Goal: Information Seeking & Learning: Compare options

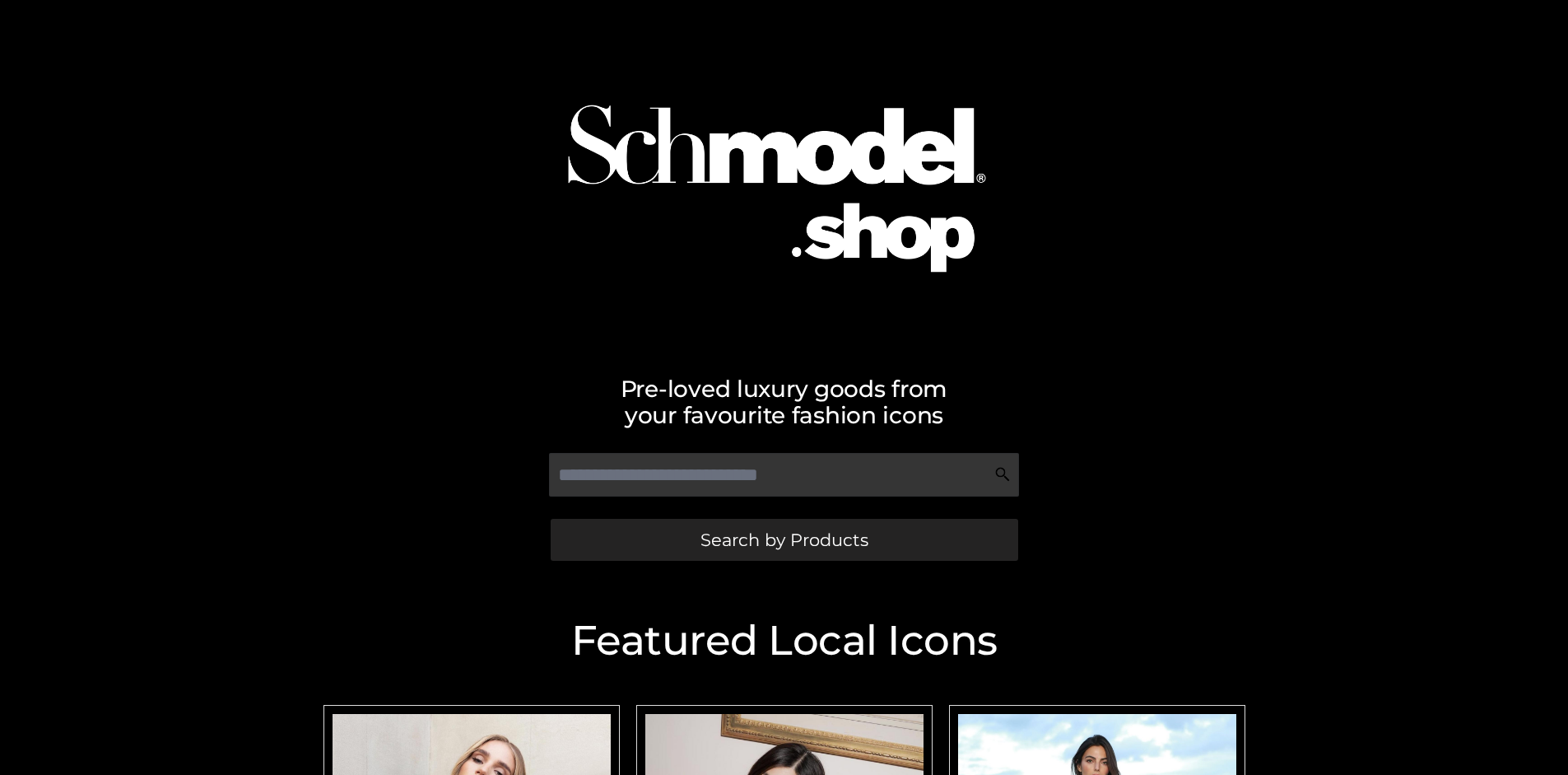
click at [784, 539] on span "Search by Products" at bounding box center [784, 540] width 168 height 18
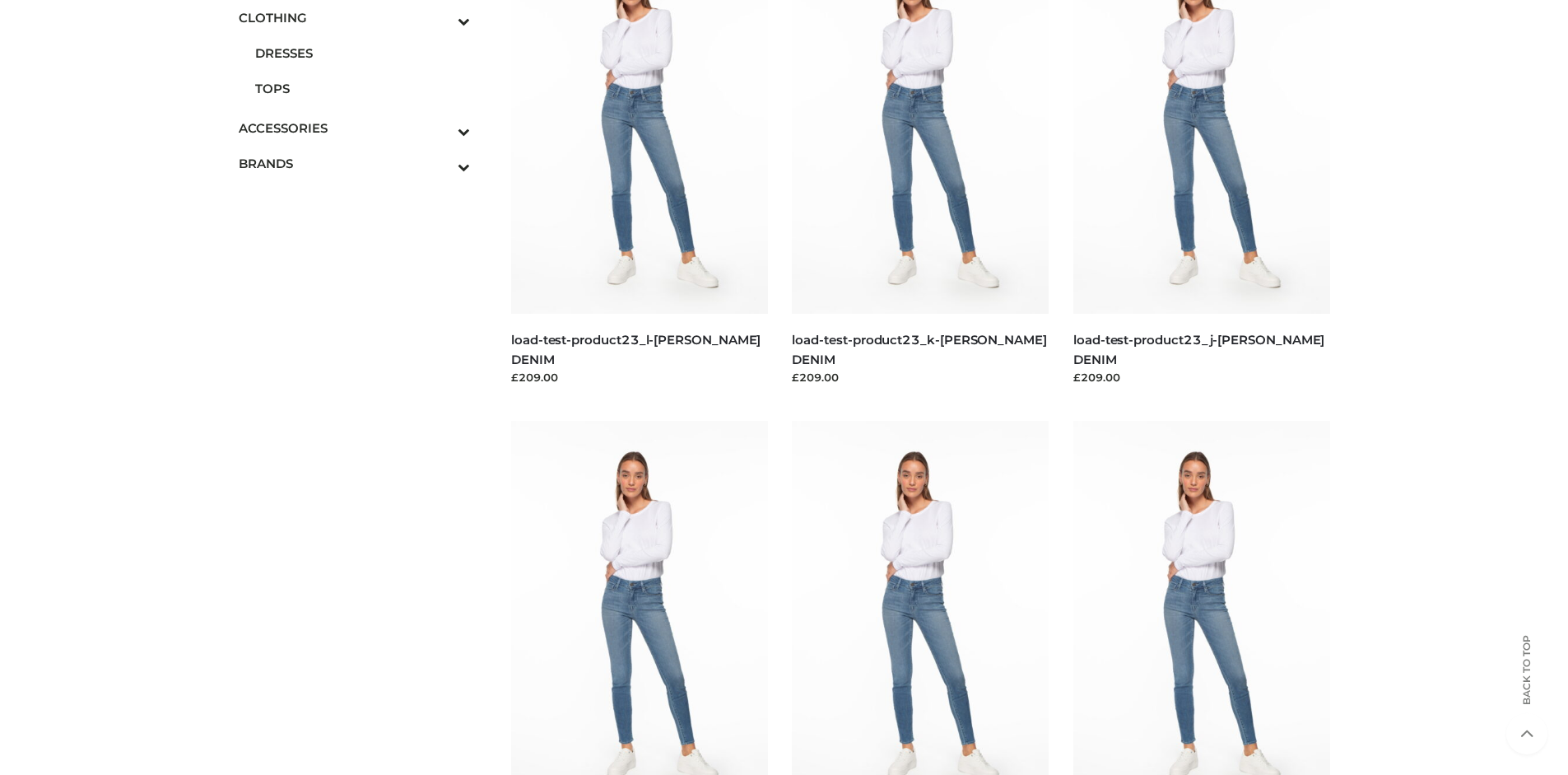
click at [362, 53] on span "DRESSES" at bounding box center [363, 52] width 216 height 19
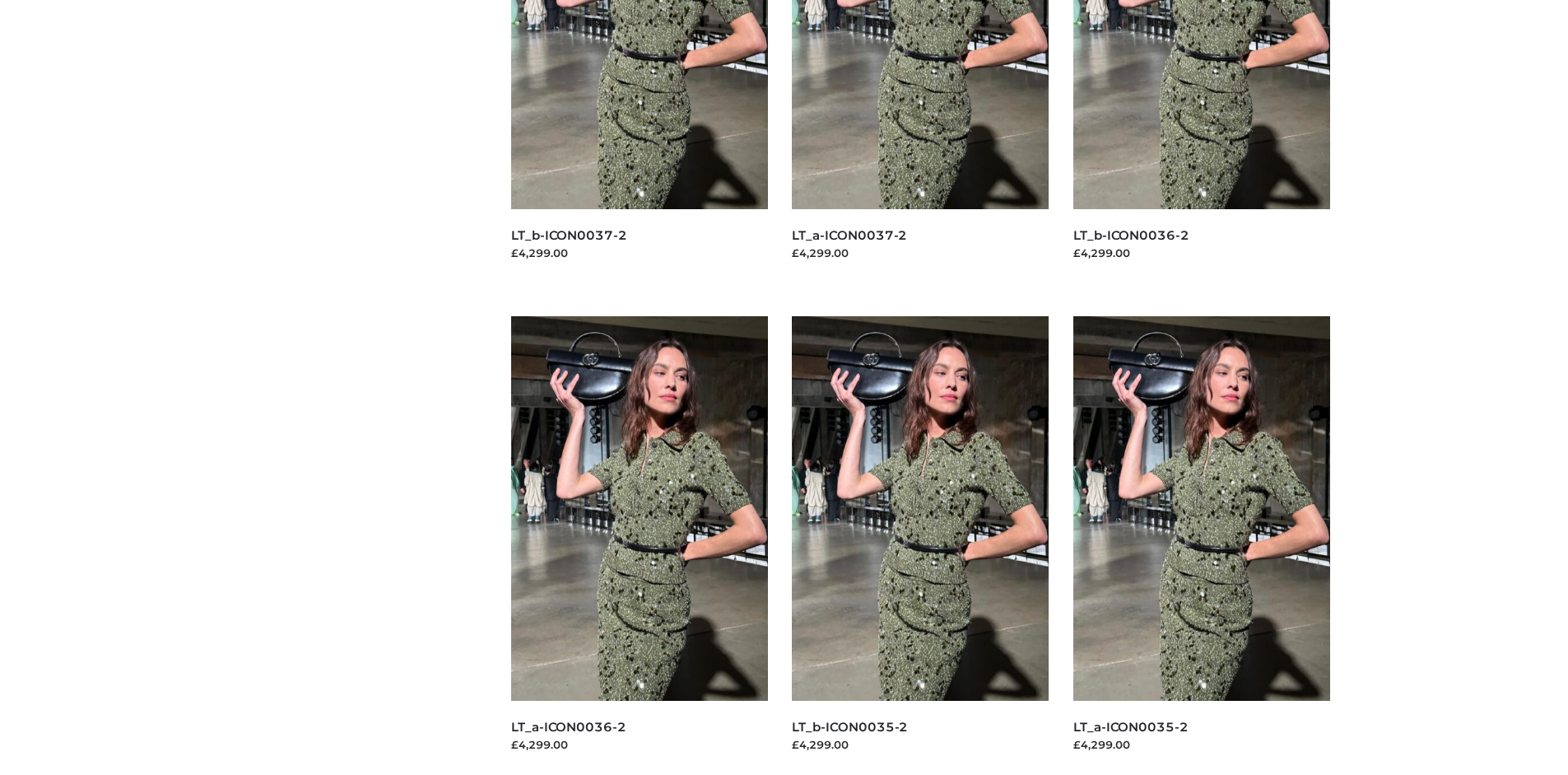
click at [639, 546] on img at bounding box center [639, 508] width 257 height 384
click at [921, 546] on img at bounding box center [921, 508] width 257 height 384
click at [1201, 546] on img at bounding box center [1202, 508] width 257 height 384
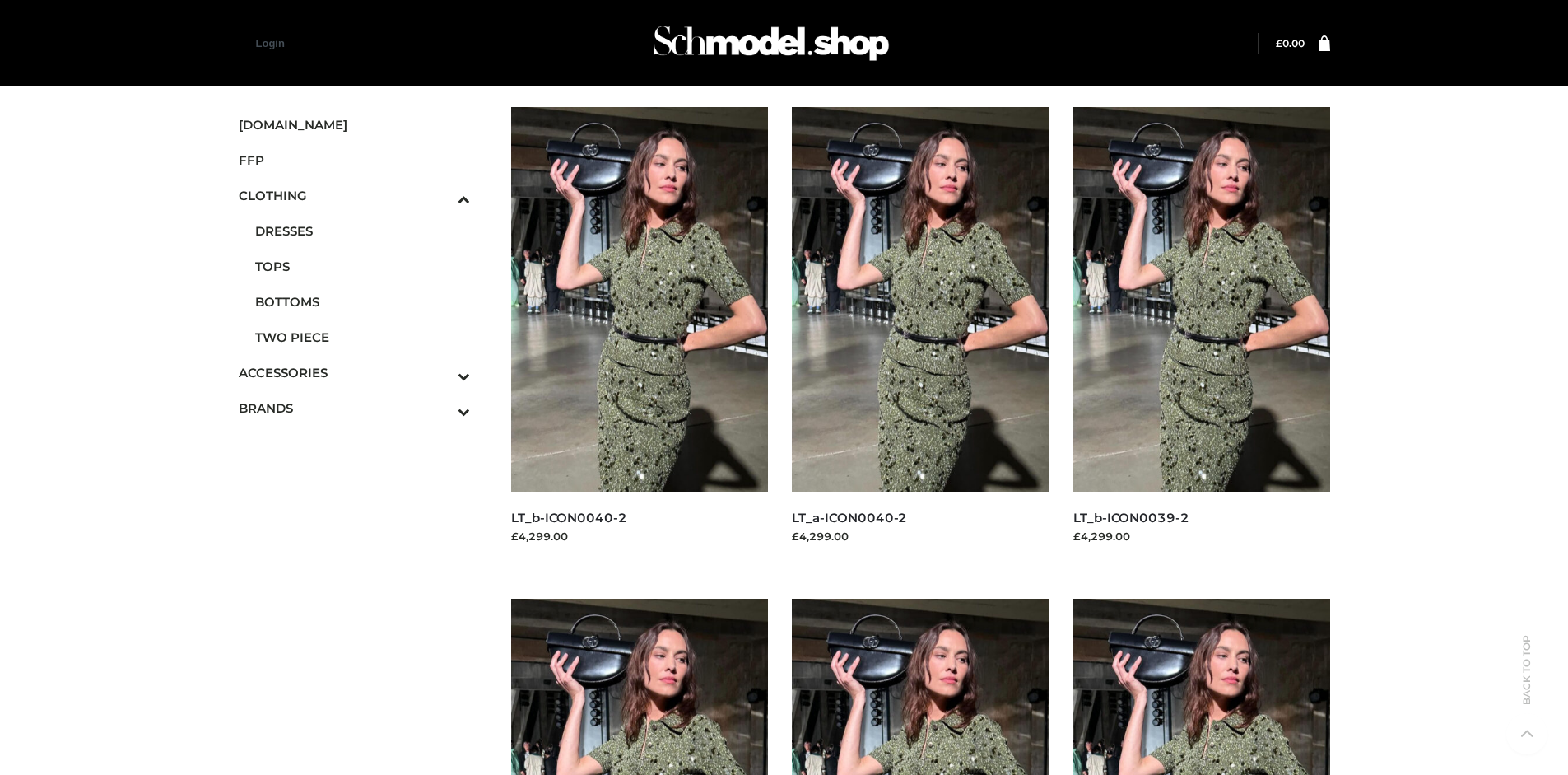
click at [441, 372] on icon "Toggle Submenu" at bounding box center [378, 376] width 184 height 19
click at [362, 323] on span "BAGS" at bounding box center [363, 332] width 216 height 19
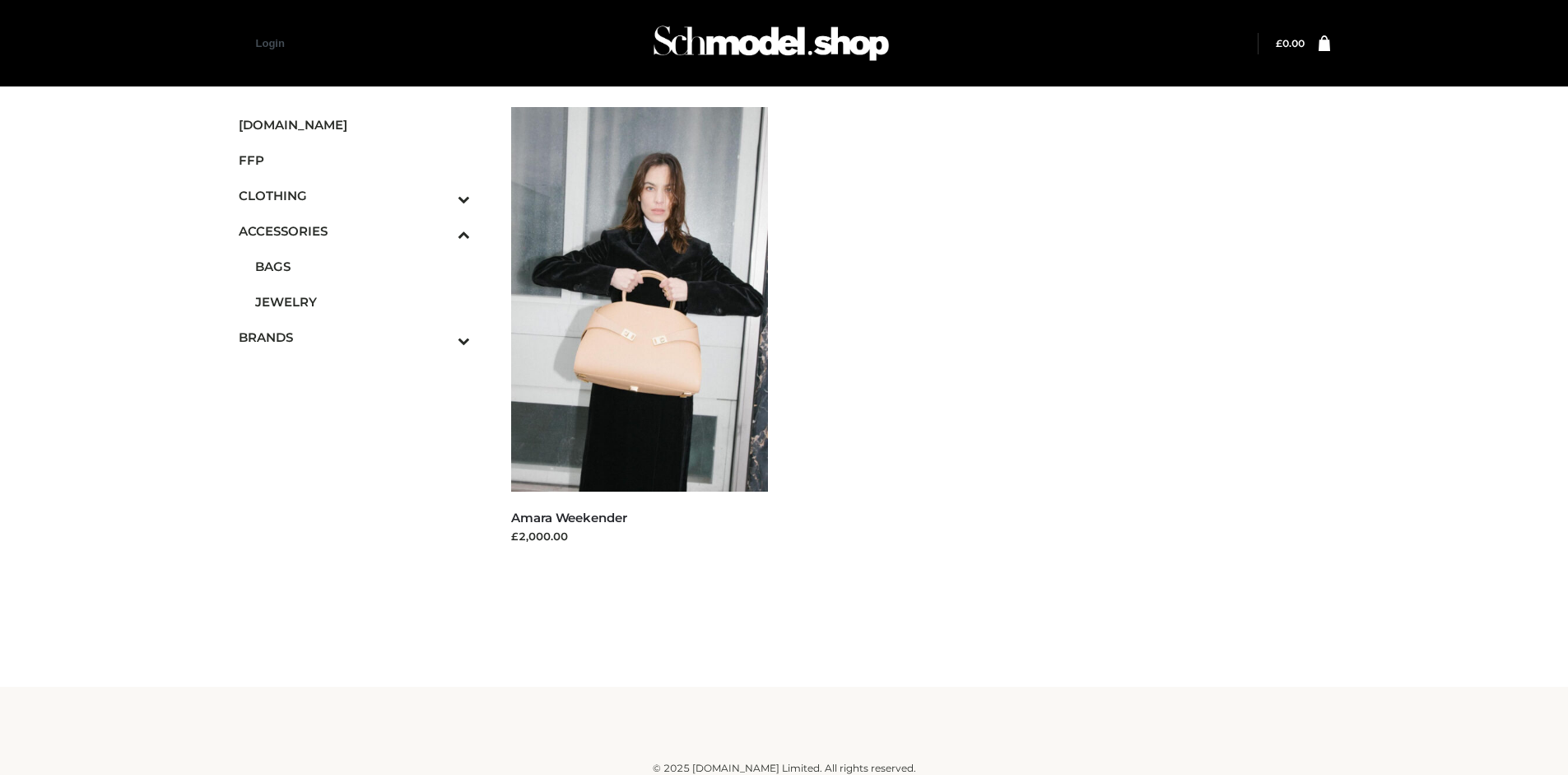
click at [441, 337] on icon "Toggle Submenu" at bounding box center [378, 340] width 184 height 19
click at [362, 340] on link "OPP SWIMWEAR" at bounding box center [363, 343] width 216 height 35
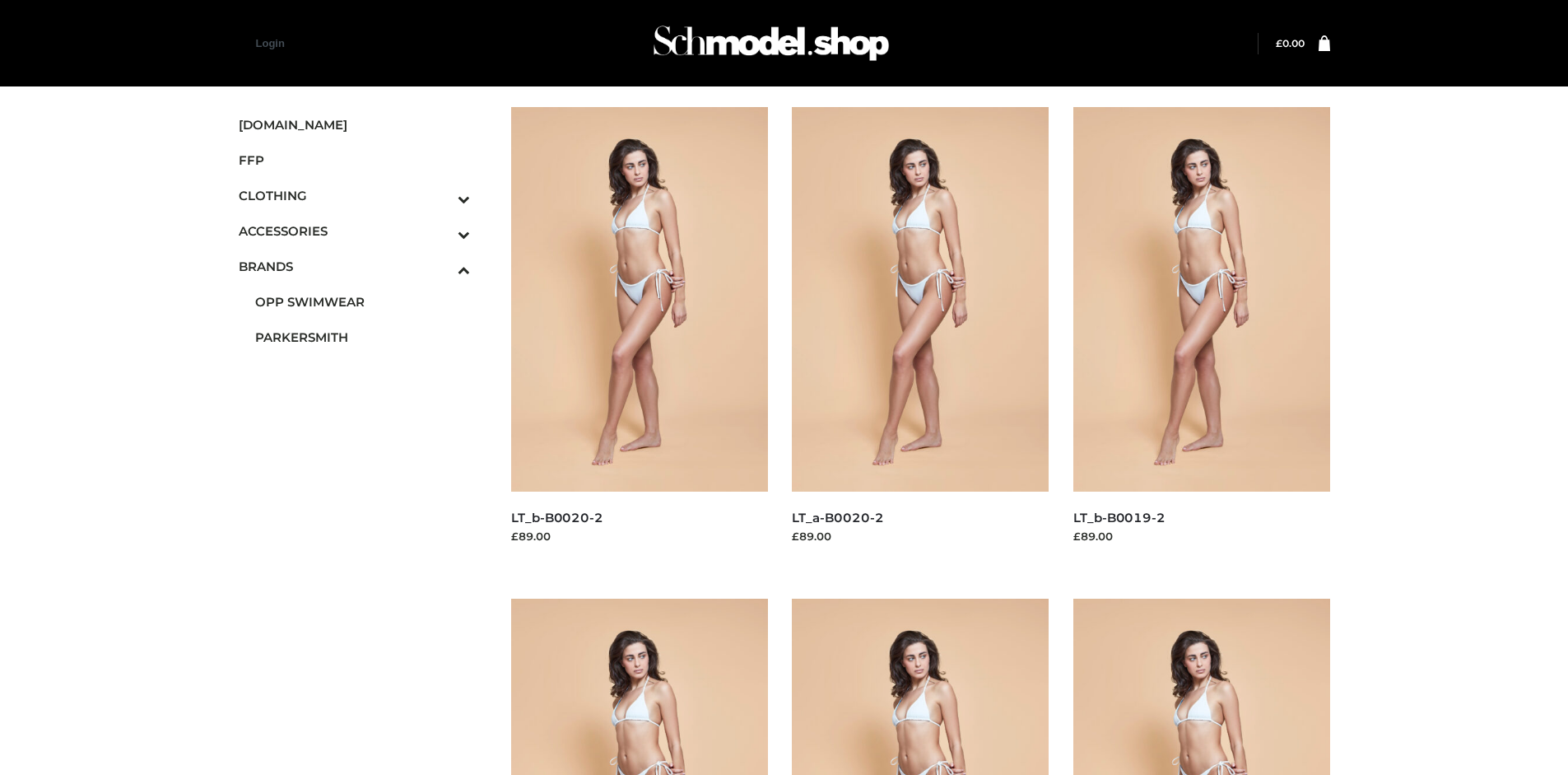
scroll to position [775, 0]
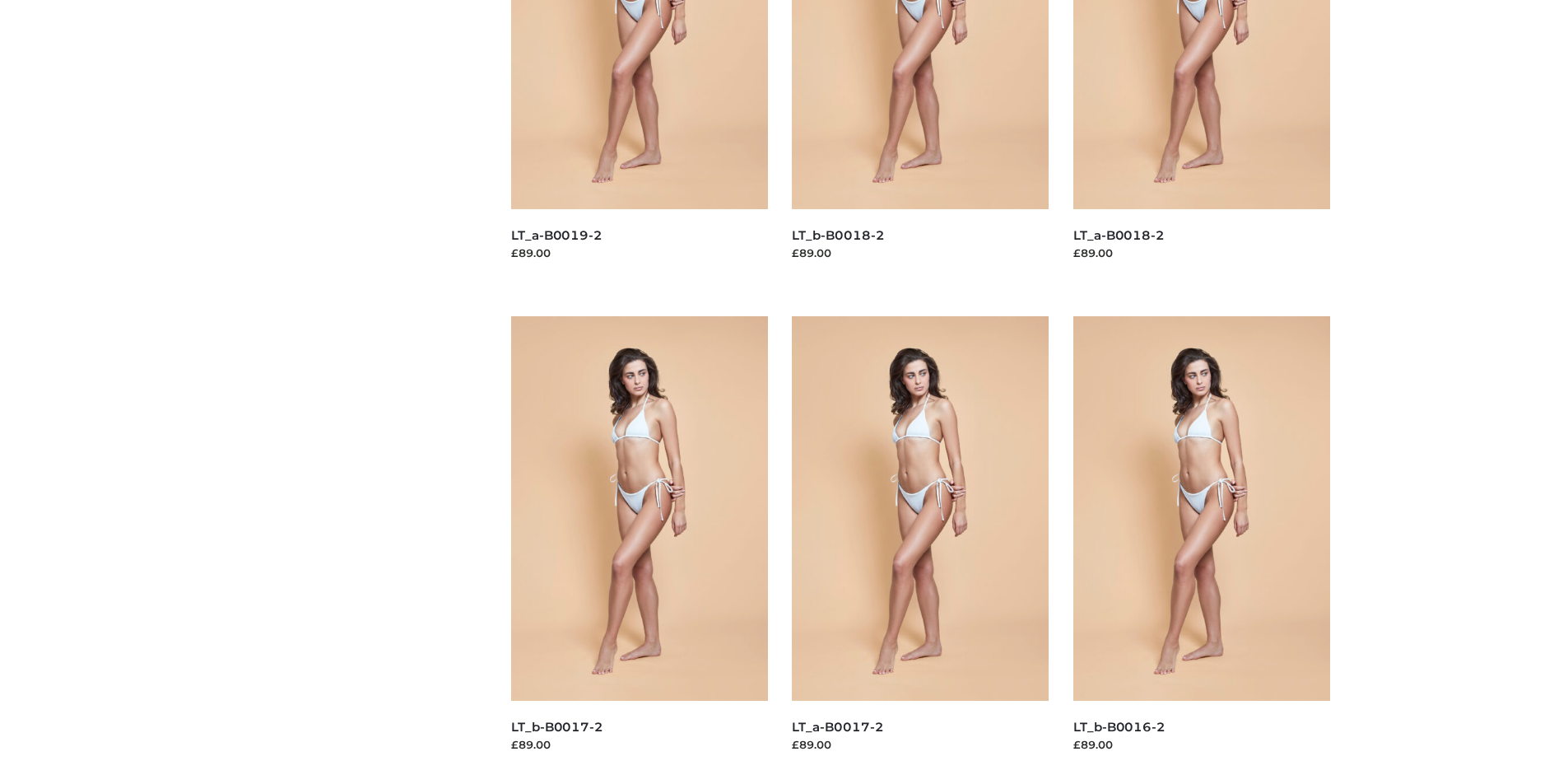
click at [921, 546] on img at bounding box center [921, 508] width 257 height 384
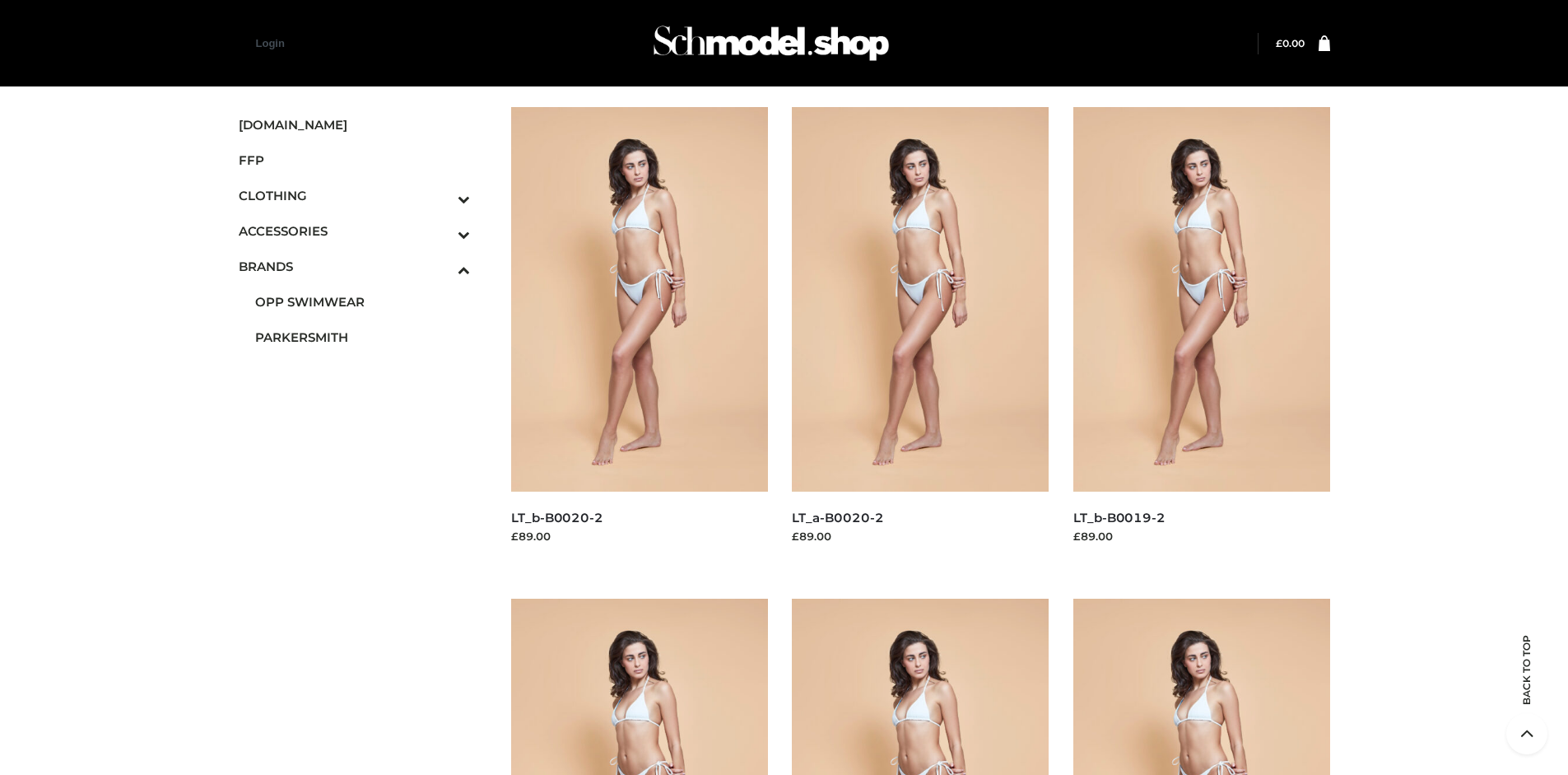
click at [921, 336] on img at bounding box center [921, 299] width 257 height 384
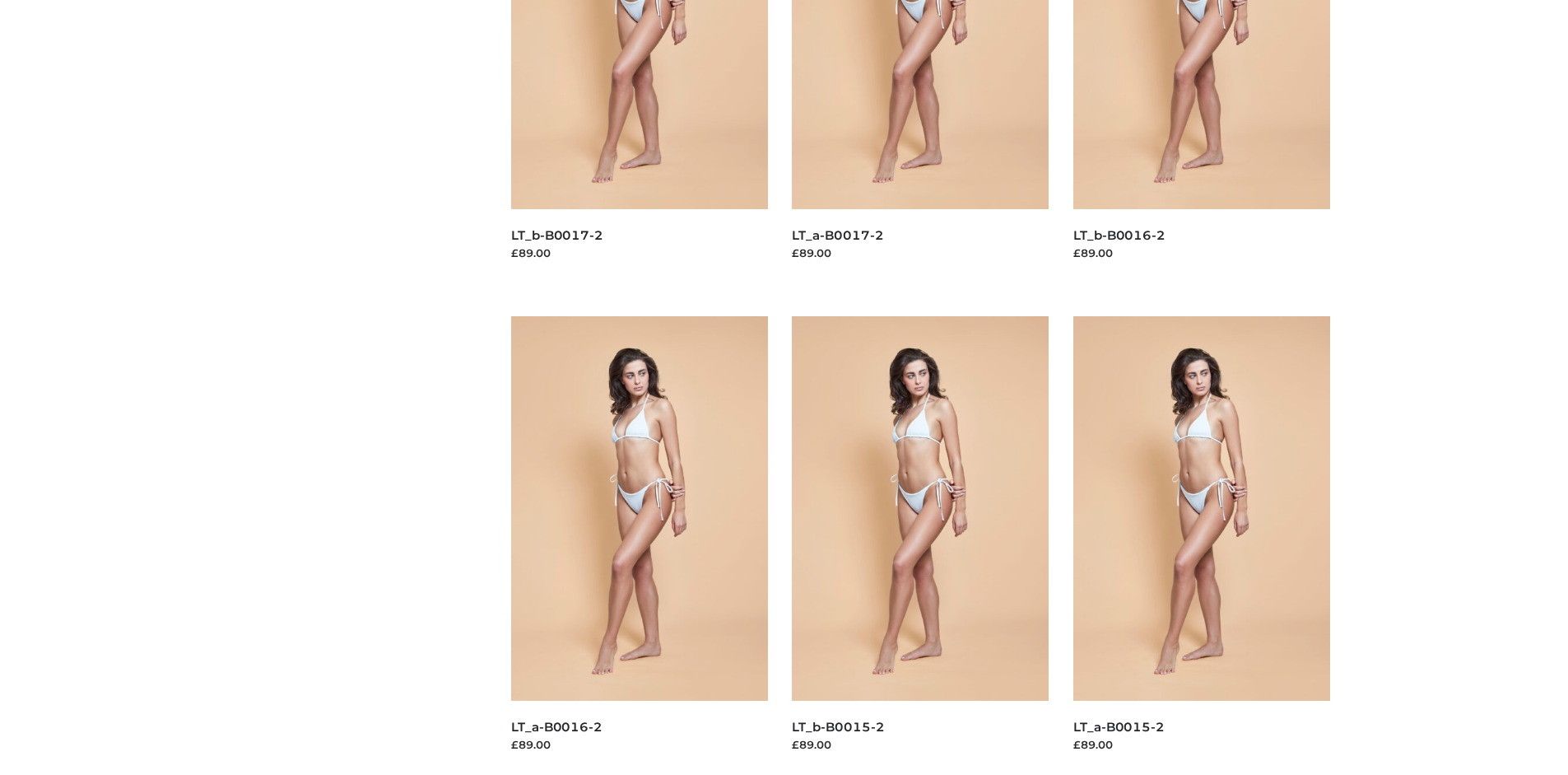
click at [1201, 546] on img at bounding box center [1202, 508] width 257 height 384
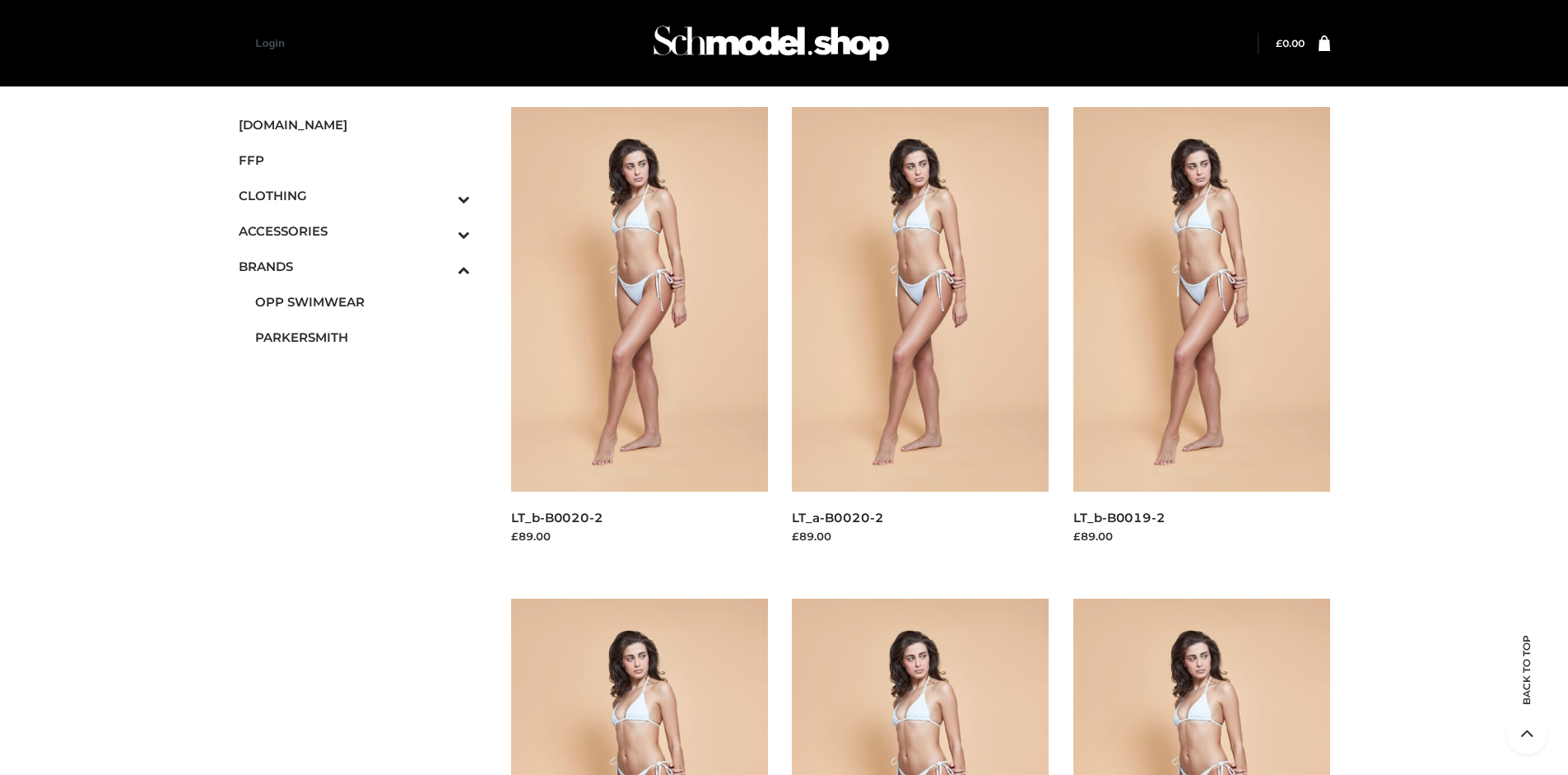
click at [354, 159] on span "FFP" at bounding box center [355, 159] width 232 height 19
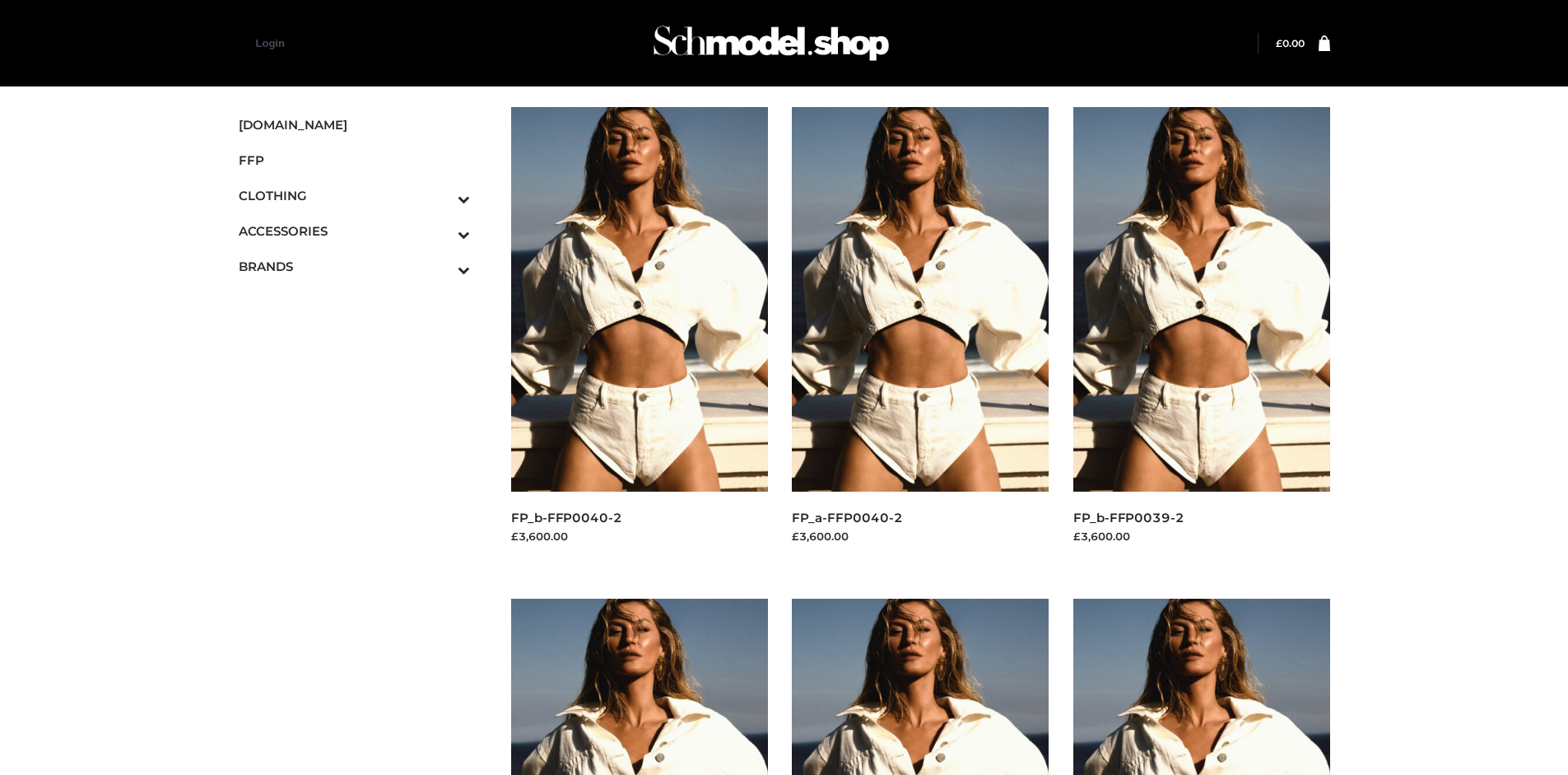
click at [639, 336] on img at bounding box center [639, 299] width 257 height 384
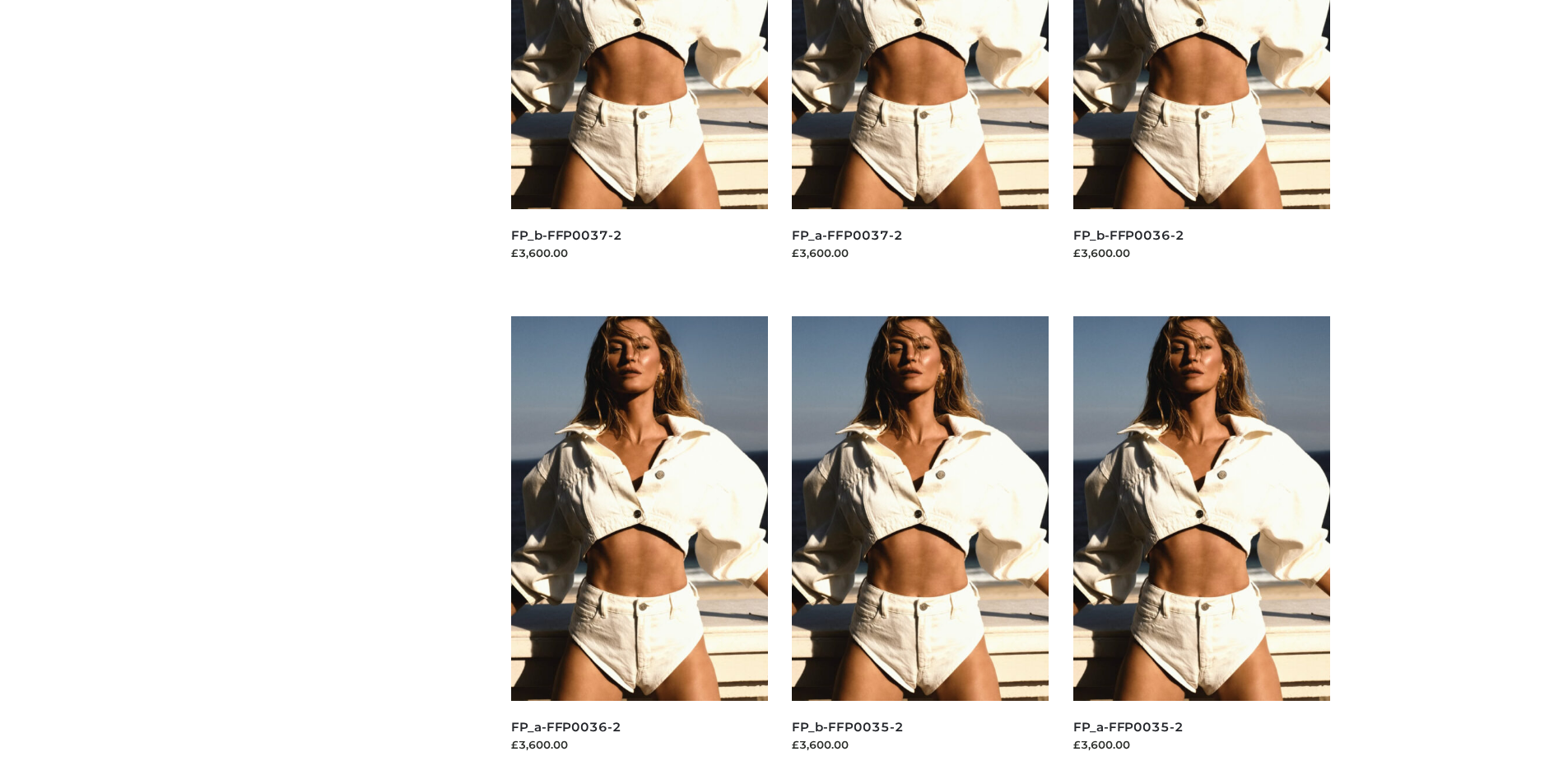
click at [1201, 546] on img at bounding box center [1202, 508] width 257 height 384
click at [639, 546] on img at bounding box center [639, 508] width 257 height 384
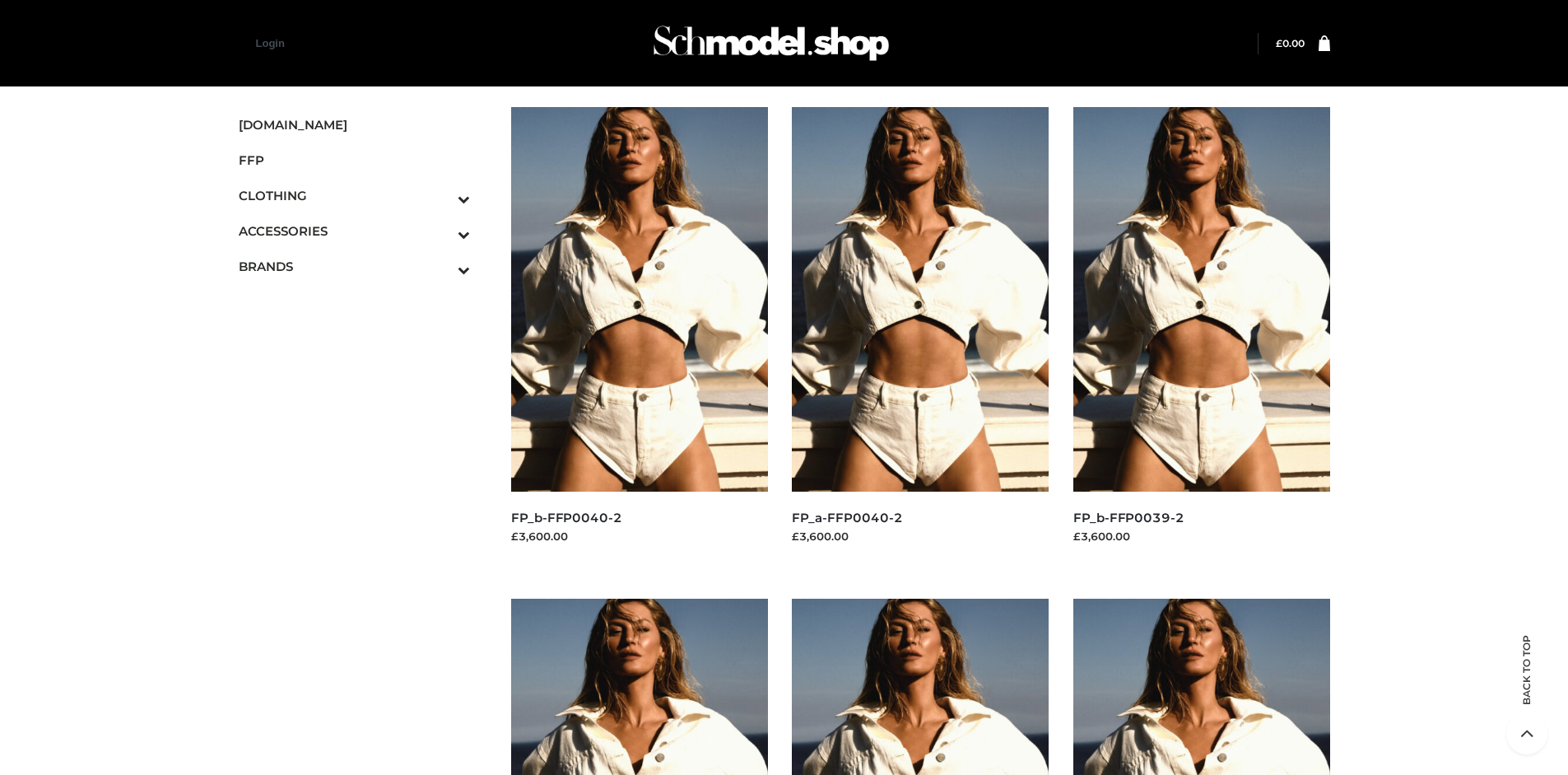
click at [1201, 336] on img at bounding box center [1202, 299] width 257 height 384
